Goal: Obtain resource: Download file/media

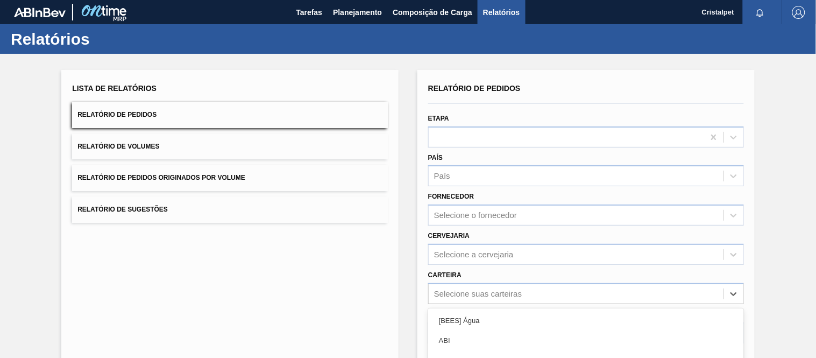
scroll to position [114, 0]
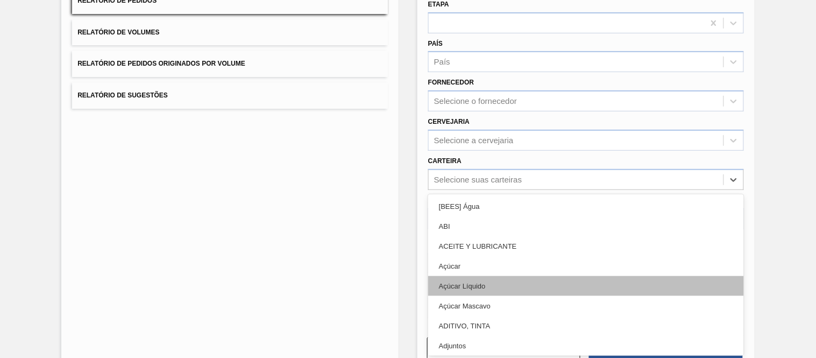
click at [456, 190] on div "option Açúcar Líquido focused, 5 of 101. 101 results available. Use Up and Down…" at bounding box center [586, 179] width 316 height 21
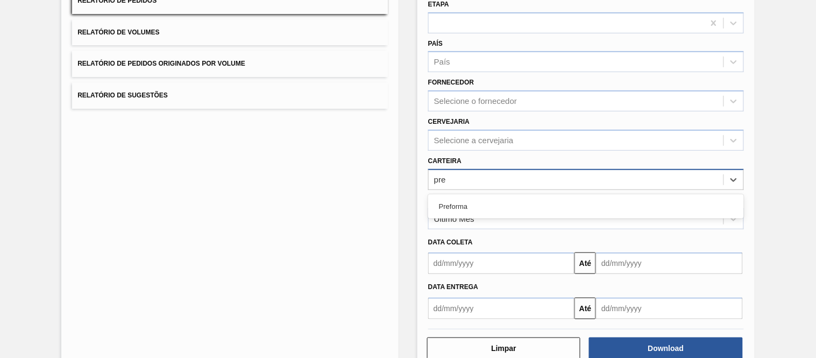
type input "pref"
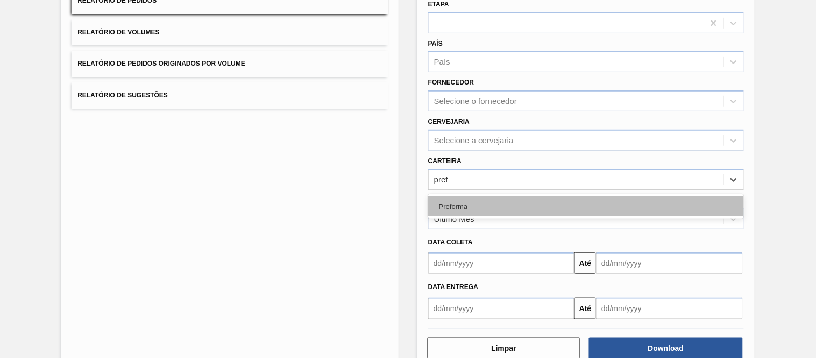
click at [453, 202] on div "Preforma" at bounding box center [586, 206] width 316 height 20
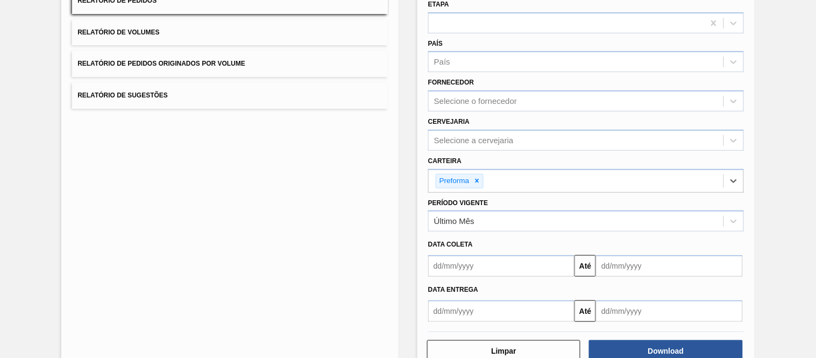
click at [459, 270] on input "text" at bounding box center [501, 266] width 146 height 22
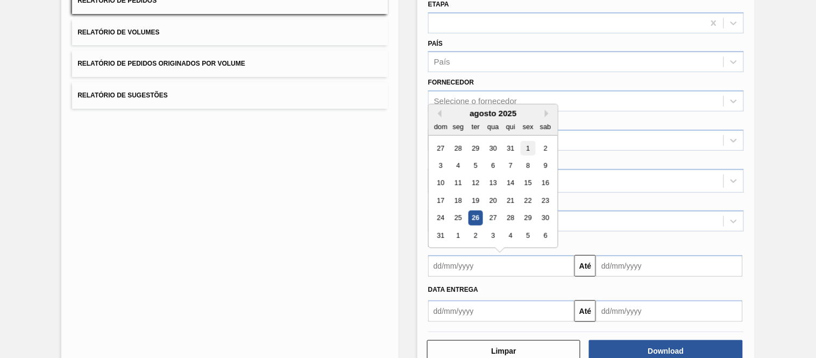
click at [530, 143] on div "1" at bounding box center [528, 148] width 15 height 15
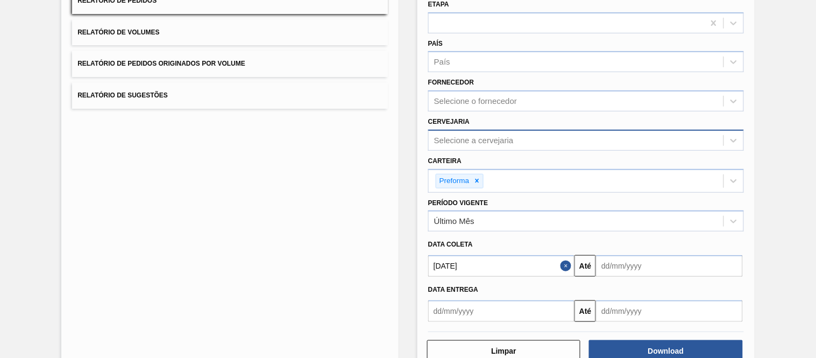
type input "[DATE]"
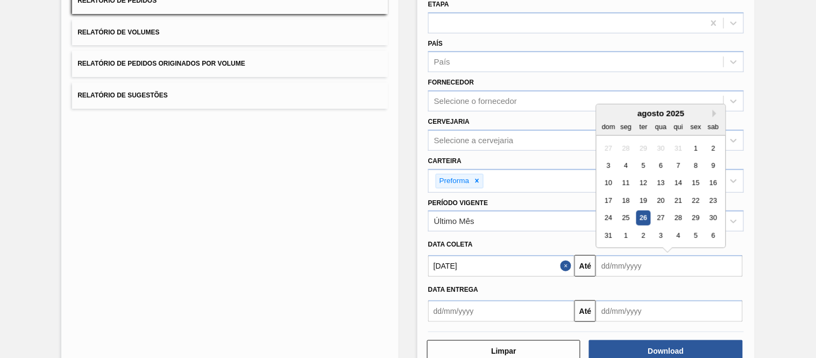
click at [635, 261] on input "text" at bounding box center [669, 266] width 146 height 22
drag, startPoint x: 712, startPoint y: 235, endPoint x: 713, endPoint y: 228, distance: 7.2
click at [713, 228] on div "6" at bounding box center [713, 235] width 15 height 15
type input "[DATE]"
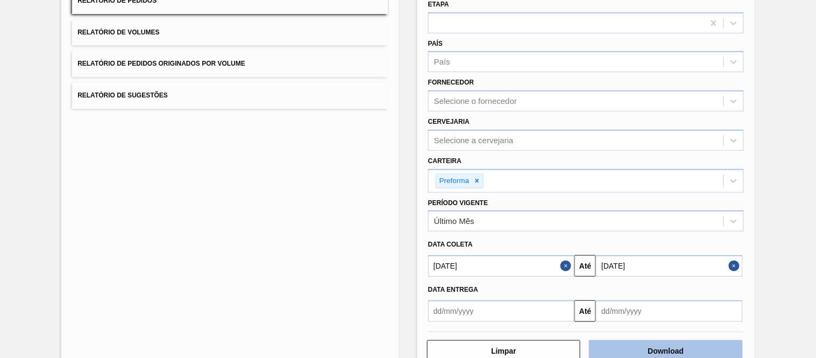
click at [662, 346] on button "Download" at bounding box center [665, 351] width 153 height 22
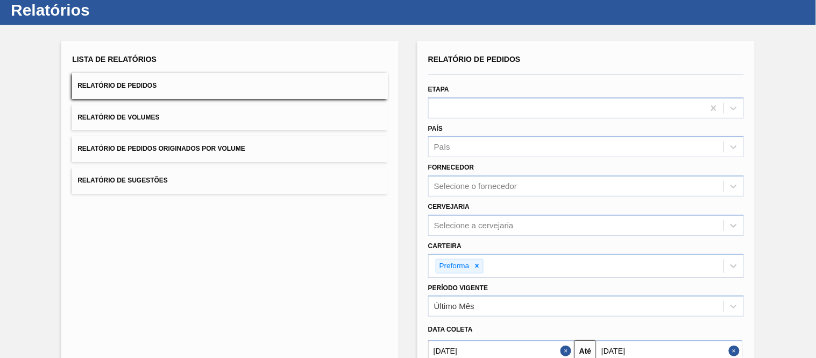
scroll to position [0, 0]
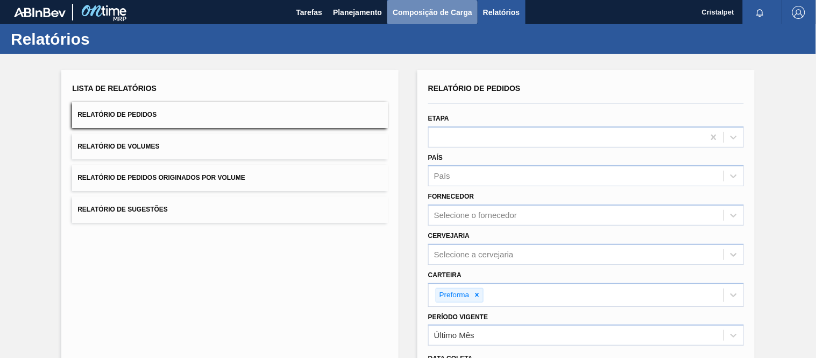
click at [409, 11] on span "Composição de Carga" at bounding box center [433, 12] width 80 height 13
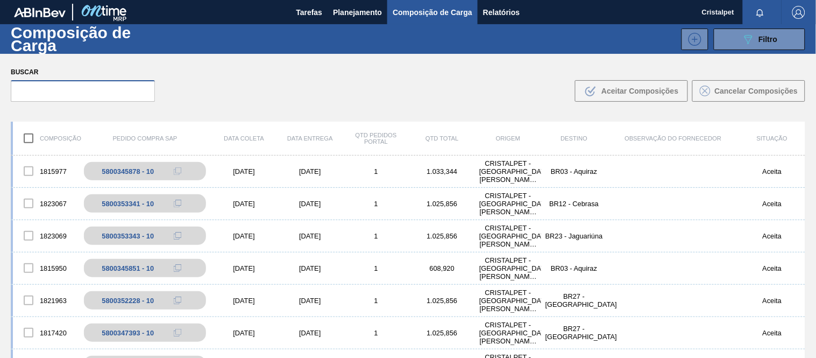
click at [45, 91] on input "text" at bounding box center [83, 91] width 144 height 22
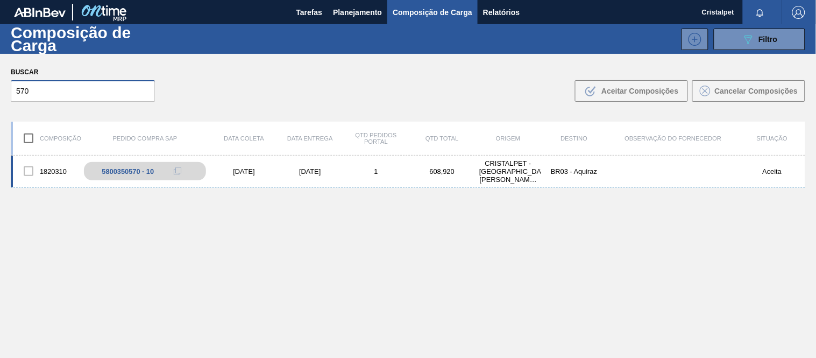
type input "570"
click at [247, 168] on div "[DATE]" at bounding box center [244, 171] width 66 height 8
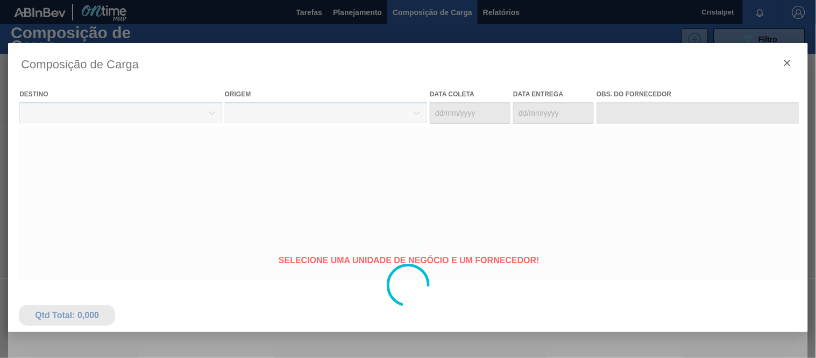
type coleta "[DATE]"
type entrega "[DATE]"
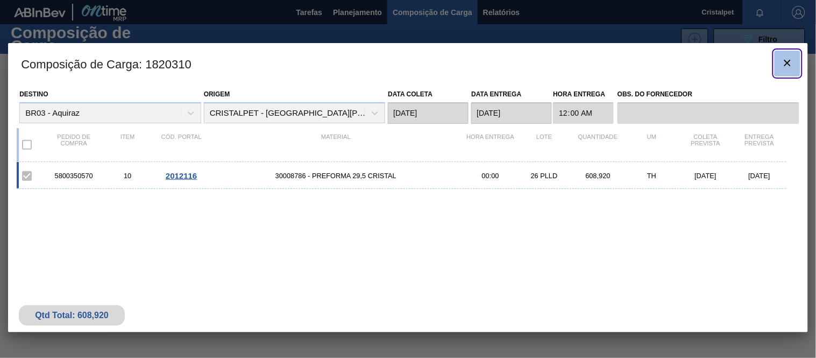
click at [787, 59] on icon "botão de ícone" at bounding box center [787, 62] width 13 height 13
